Goal: Information Seeking & Learning: Find specific fact

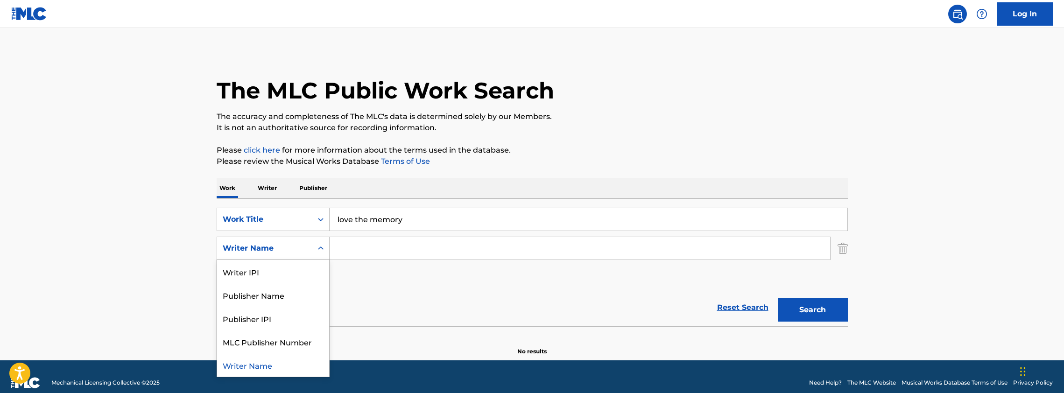
click at [265, 237] on div "Writer Name" at bounding box center [273, 248] width 113 height 23
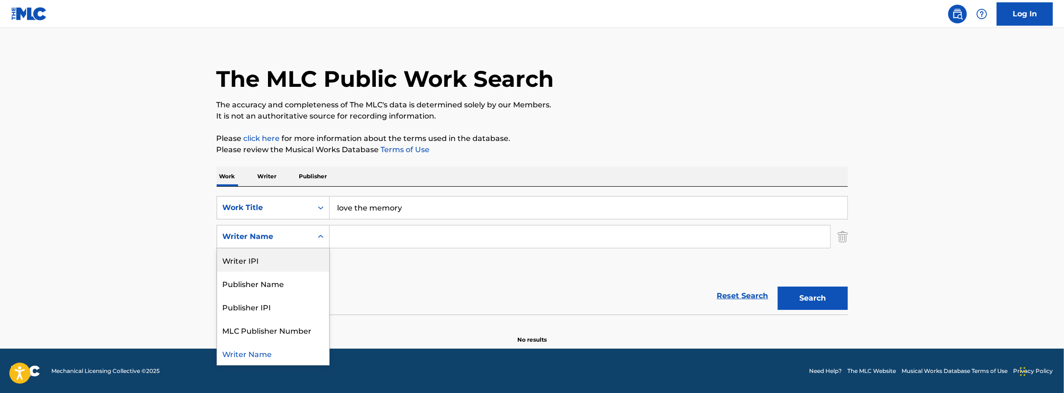
click at [360, 236] on input "Search Form" at bounding box center [580, 236] width 500 height 22
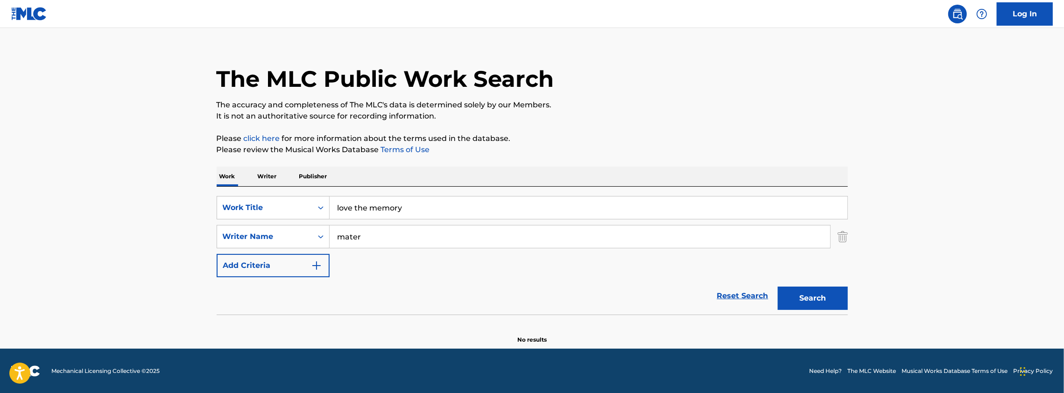
type input "mater"
click at [778, 287] on button "Search" at bounding box center [813, 298] width 70 height 23
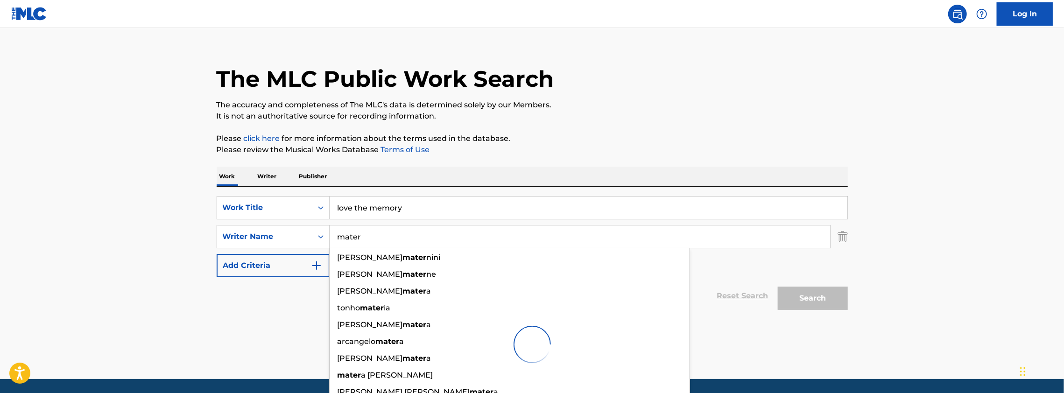
click at [101, 134] on main "The MLC Public Work Search The accuracy and completeness of The MLC's data is d…" at bounding box center [532, 197] width 1064 height 363
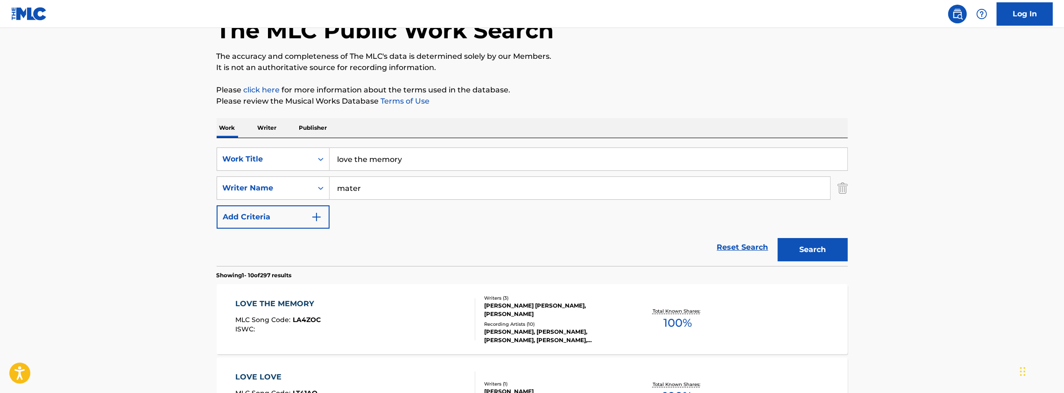
scroll to position [245, 0]
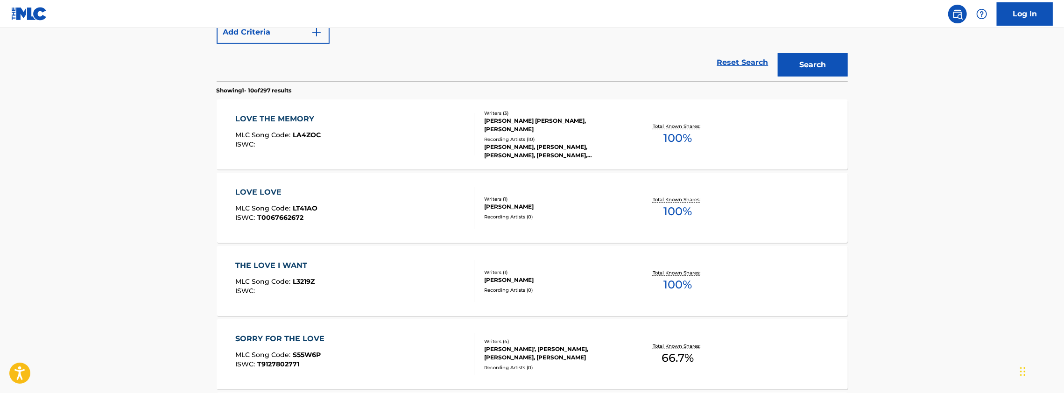
click at [436, 138] on div "LOVE THE MEMORY MLC Song Code : LA4ZOC ISWC :" at bounding box center [355, 134] width 240 height 42
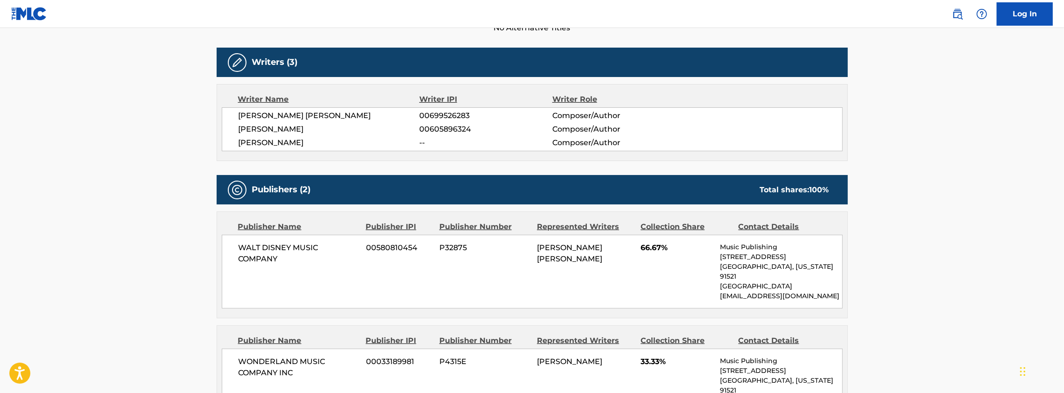
scroll to position [280, 0]
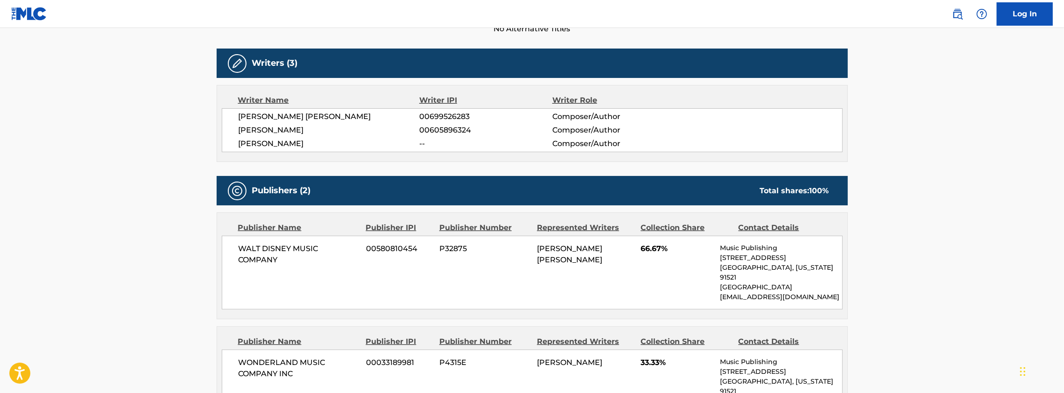
click at [265, 121] on div "[PERSON_NAME] [PERSON_NAME] 00699526283 Composer/Author [PERSON_NAME] MATER 006…" at bounding box center [532, 130] width 621 height 44
drag, startPoint x: 265, startPoint y: 121, endPoint x: 232, endPoint y: 124, distance: 32.8
click at [232, 124] on div "[PERSON_NAME] [PERSON_NAME] 00699526283 Composer/Author [PERSON_NAME] MATER 006…" at bounding box center [532, 130] width 621 height 44
